Goal: Task Accomplishment & Management: Complete application form

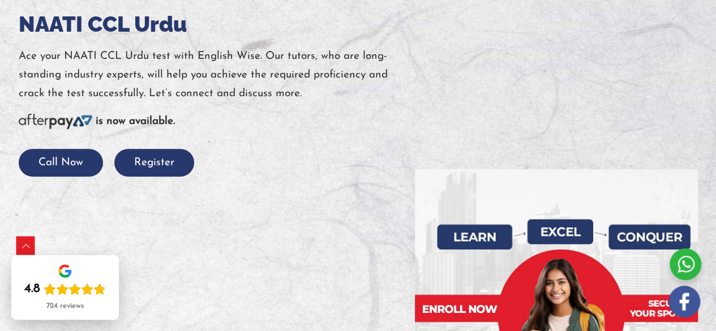
scroll to position [188, 0]
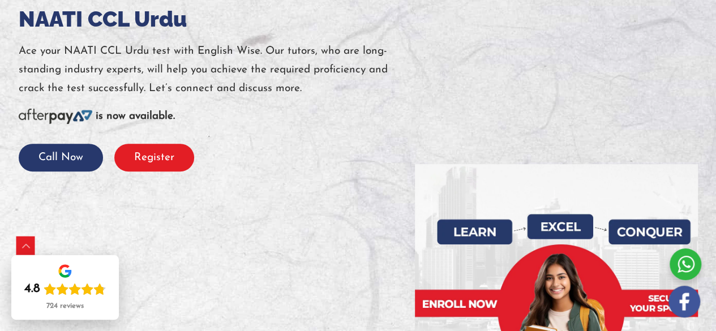
click at [169, 153] on button "Register" at bounding box center [154, 158] width 80 height 28
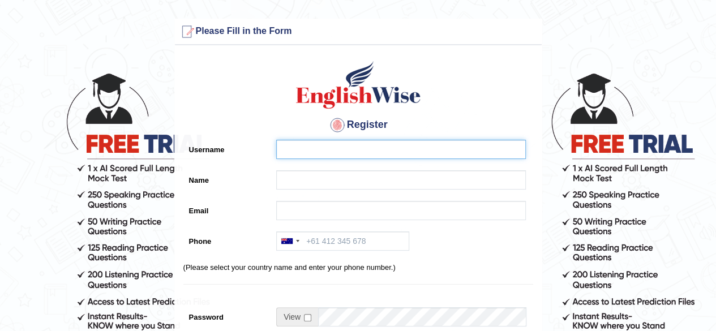
click at [316, 149] on input "Username" at bounding box center [401, 149] width 250 height 19
type input "INJURDCOLD"
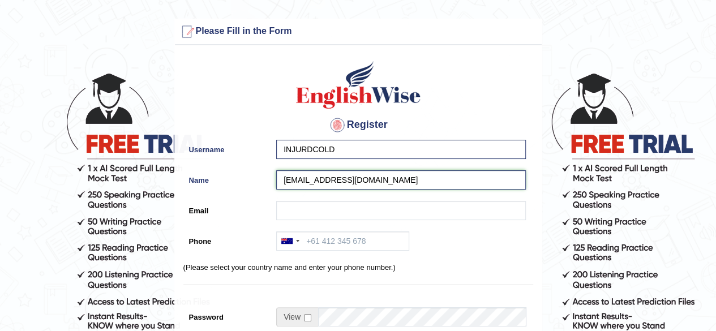
drag, startPoint x: 396, startPoint y: 177, endPoint x: 217, endPoint y: 207, distance: 181.2
click at [217, 207] on div "Register Username INJURDCOLD Name INJURDCOLD@GMAIL.COM Email Phone Australia +6…" at bounding box center [358, 287] width 367 height 472
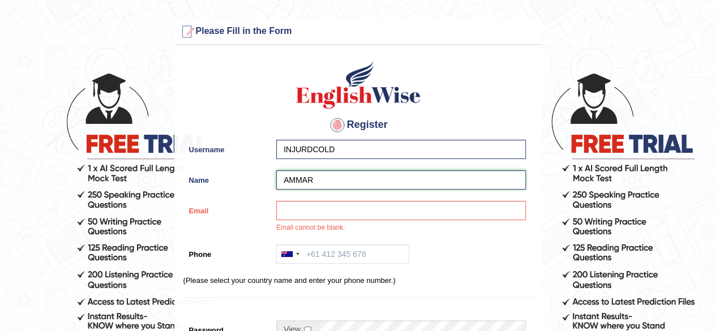
type input "AMMAR"
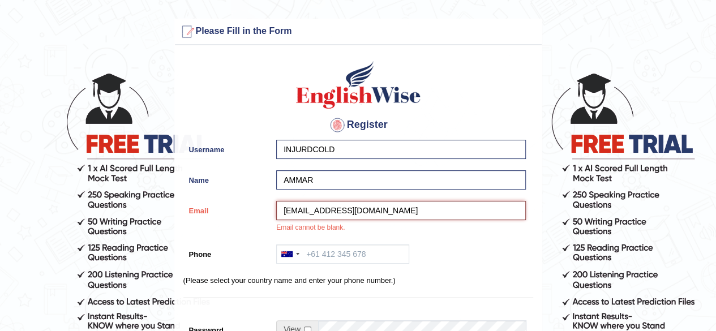
type input "INJURDCOLD@GMAIL.COM"
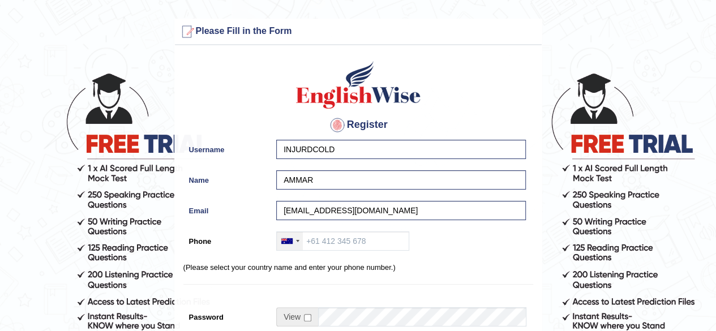
click at [300, 244] on div at bounding box center [290, 241] width 26 height 18
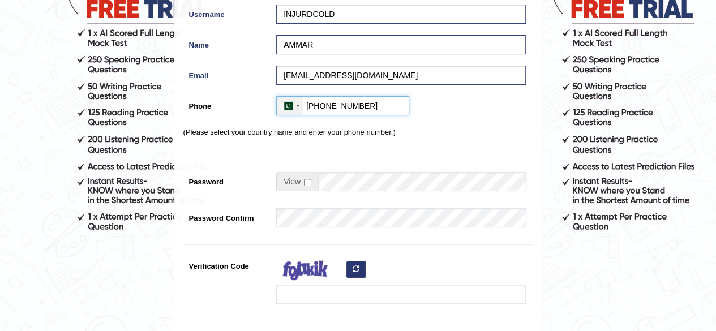
scroll to position [139, 0]
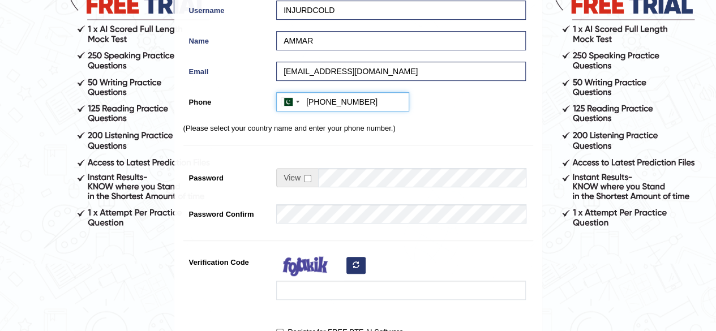
type input "+923227130434"
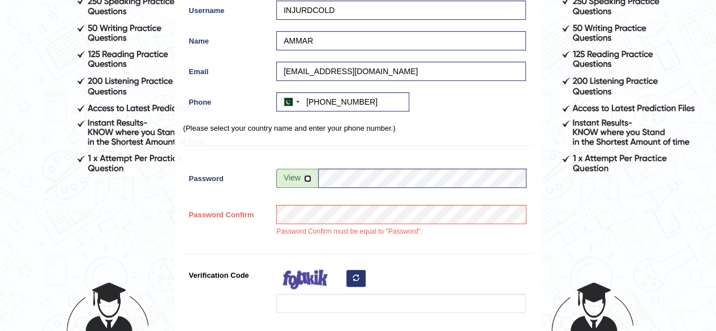
click at [306, 178] on input "checkbox" at bounding box center [307, 178] width 7 height 7
checkbox input "true"
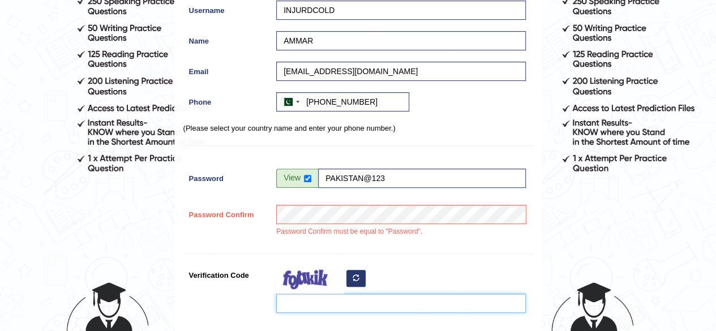
click at [323, 298] on input "Verification Code" at bounding box center [401, 303] width 250 height 19
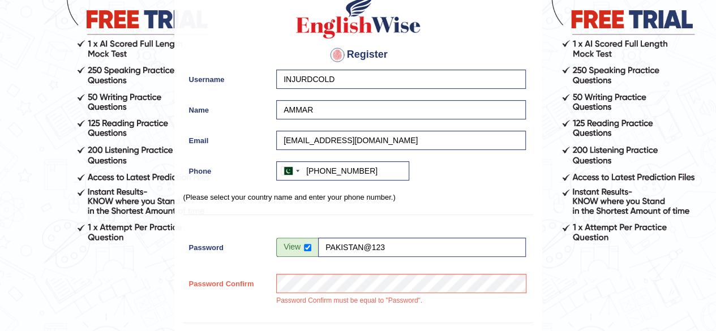
scroll to position [122, 0]
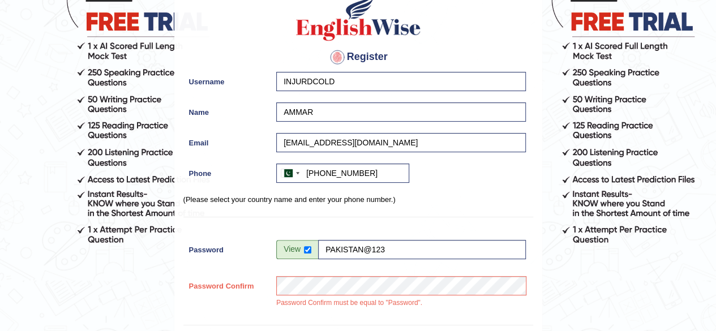
type input "W"
drag, startPoint x: 412, startPoint y: 145, endPoint x: 258, endPoint y: 153, distance: 154.1
click at [258, 153] on div "Email INJURDCOLD@GMAIL.COM" at bounding box center [358, 145] width 350 height 25
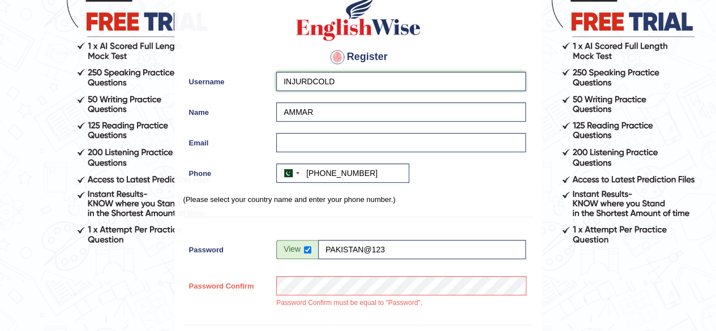
drag, startPoint x: 352, startPoint y: 81, endPoint x: 153, endPoint y: 82, distance: 199.2
click at [153, 82] on form "Please fix the following errors: Password Confirm must be equal to "Password". …" at bounding box center [358, 242] width 712 height 692
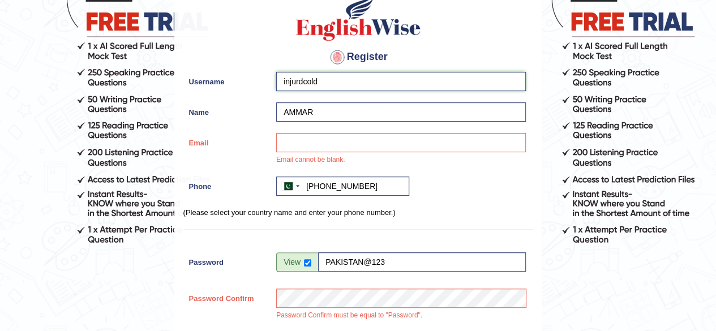
type input "injurdcold"
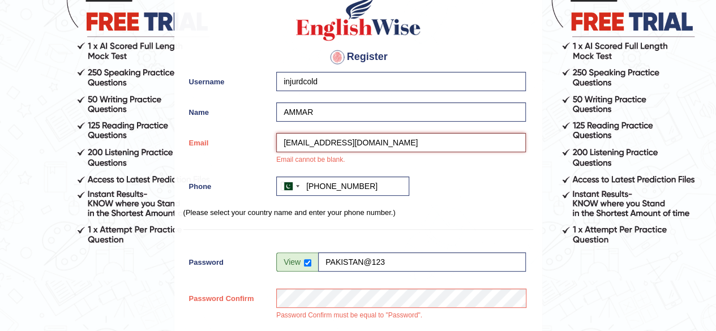
type input "injurdcold@gmail.com"
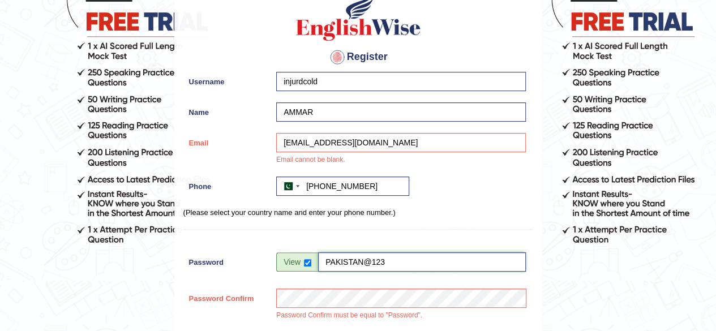
click at [362, 255] on input "PAKISTAN@123" at bounding box center [422, 261] width 208 height 19
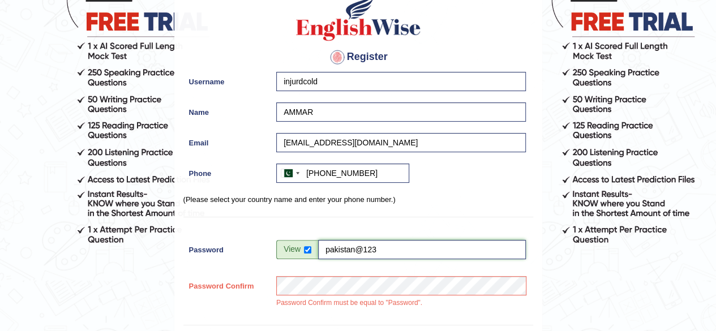
type input "pakistan@123"
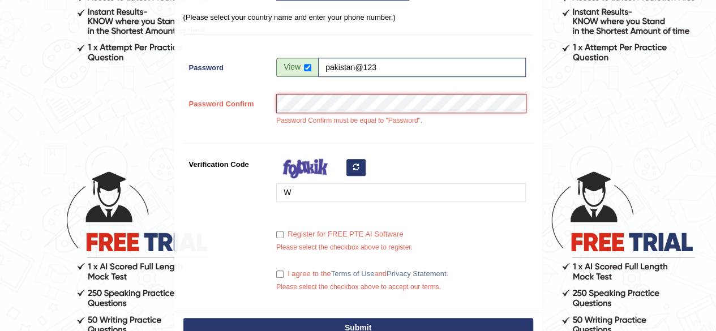
scroll to position [306, 0]
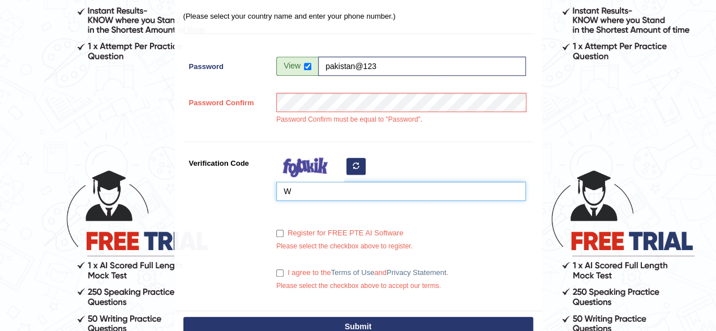
click at [322, 196] on input "W" at bounding box center [401, 191] width 250 height 19
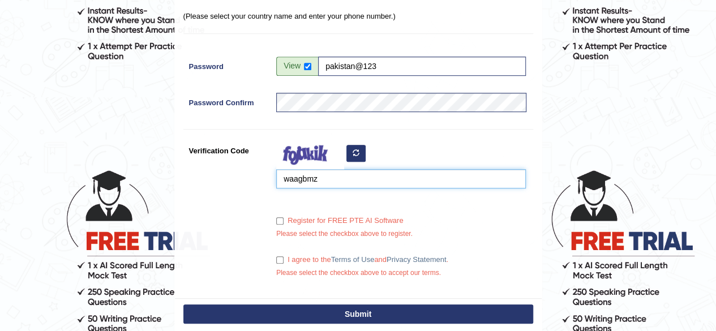
type input "waagbmz"
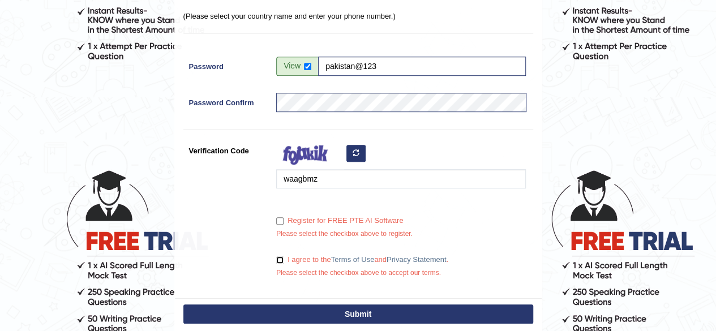
click at [276, 259] on input "I agree to the Terms of Use and Privacy Statement ." at bounding box center [279, 259] width 7 height 7
checkbox input "true"
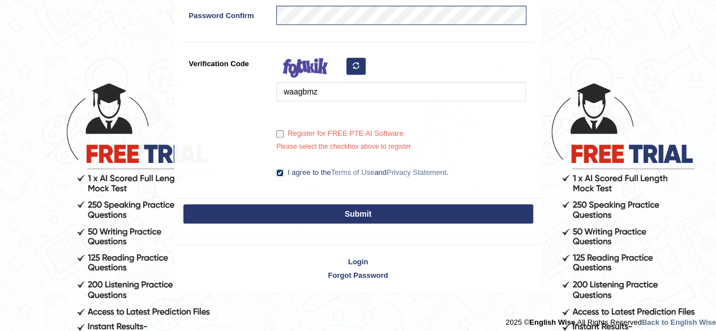
scroll to position [398, 0]
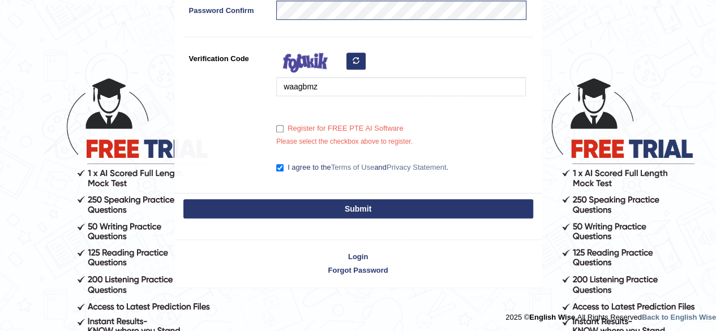
click at [309, 203] on button "Submit" at bounding box center [358, 208] width 350 height 19
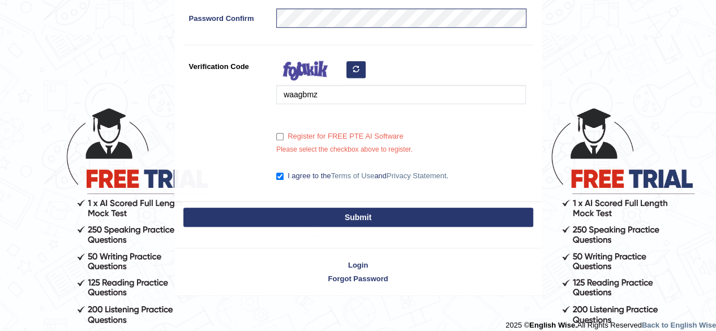
scroll to position [368, 0]
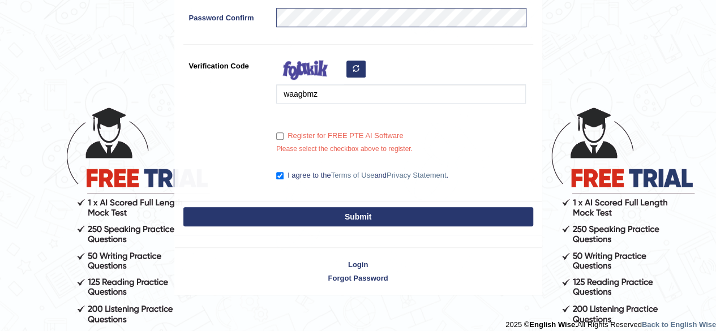
click at [292, 219] on button "Submit" at bounding box center [358, 216] width 350 height 19
click at [275, 137] on div "Register for FREE PTE AI Software Please select the checkbox above to register." at bounding box center [397, 143] width 255 height 34
click at [278, 136] on input "Register for FREE PTE AI Software" at bounding box center [279, 135] width 7 height 7
checkbox input "true"
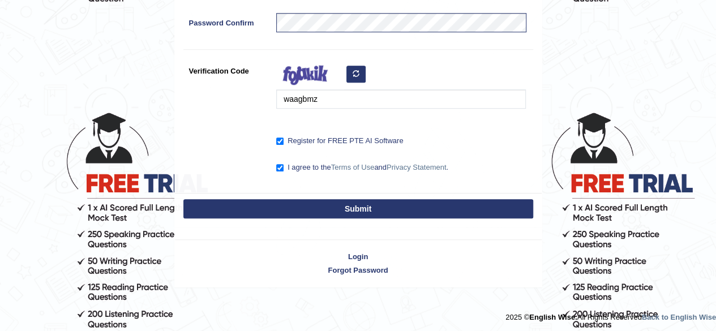
click at [319, 217] on button "Submit" at bounding box center [358, 208] width 350 height 19
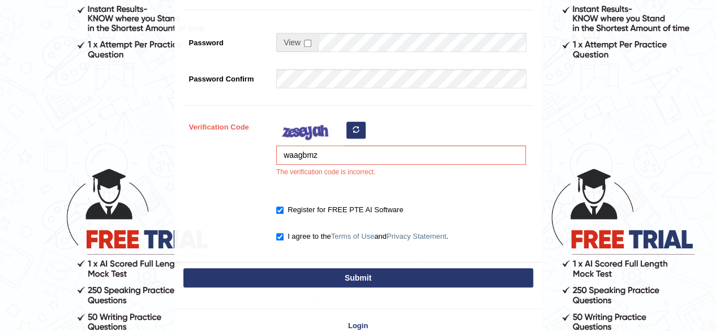
scroll to position [308, 0]
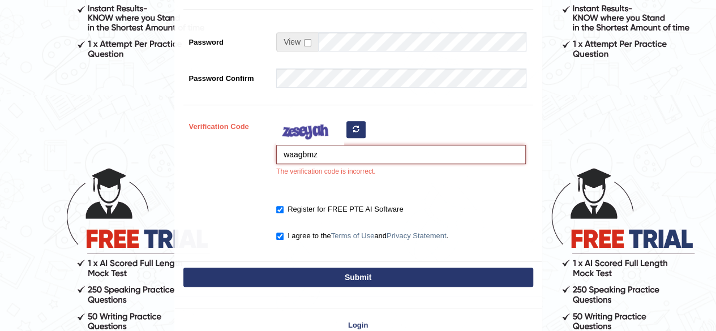
click at [289, 156] on input "waagbmz" at bounding box center [401, 154] width 250 height 19
type input "Waagbmz"
click at [325, 278] on button "Submit" at bounding box center [358, 277] width 350 height 19
type input "+923227130434"
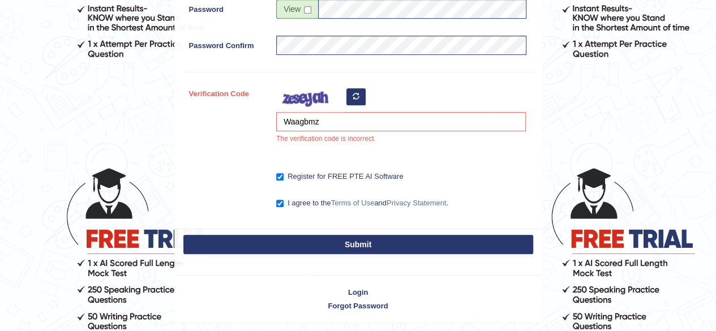
scroll to position [275, 0]
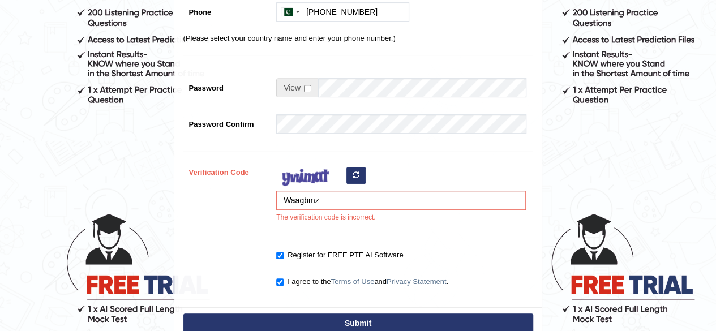
scroll to position [263, 0]
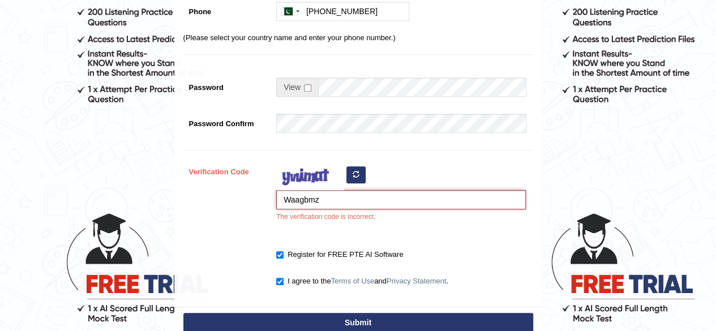
click at [300, 203] on input "Waagbmz" at bounding box center [401, 199] width 250 height 19
type input "Waqgbmz"
click at [359, 327] on button "Submit" at bounding box center [358, 322] width 350 height 19
type input "+923227130434"
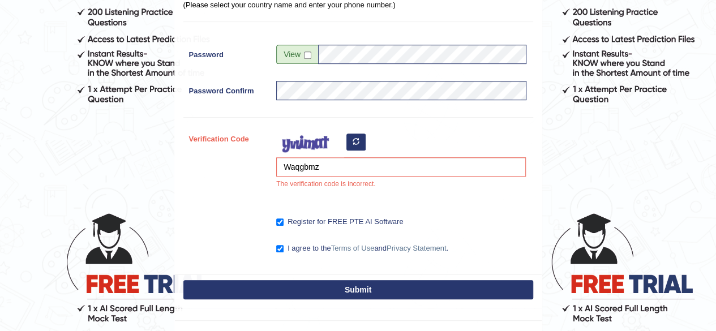
scroll to position [230, 0]
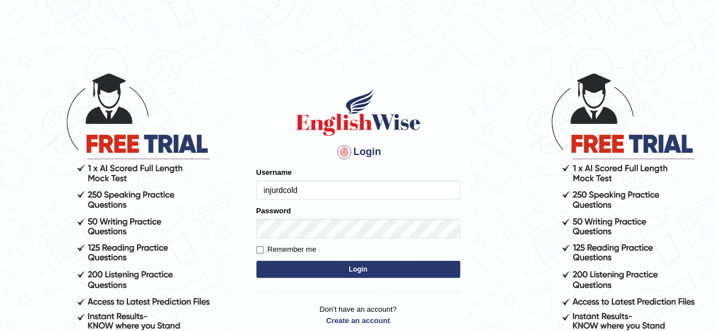
type input "injurdcold"
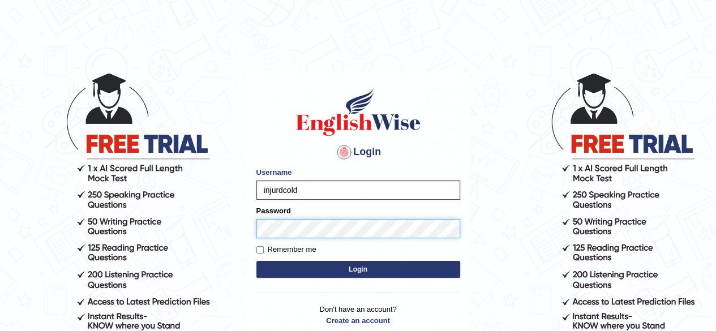
click at [256, 261] on button "Login" at bounding box center [358, 269] width 204 height 17
